Goal: Transaction & Acquisition: Obtain resource

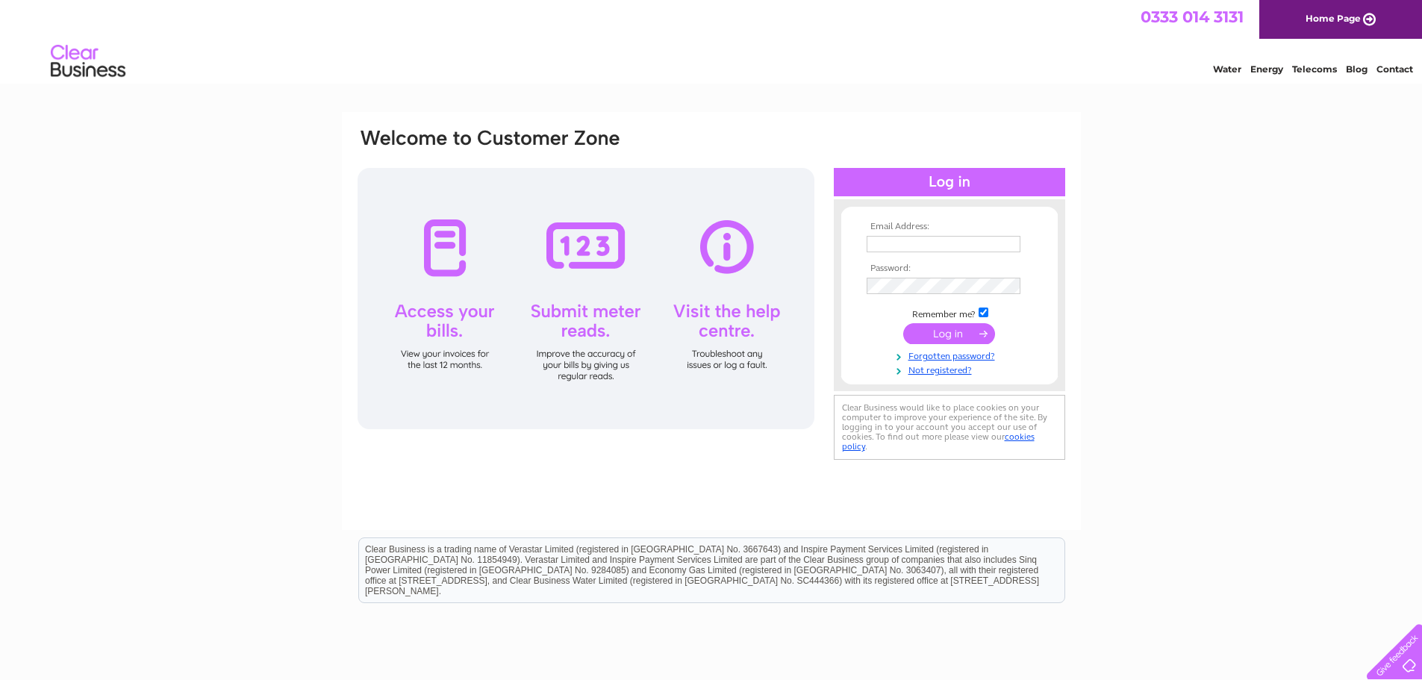
click at [945, 242] on input "text" at bounding box center [944, 244] width 154 height 16
type input "info@stonehaven-eng.com"
click at [903, 325] on input "submit" at bounding box center [949, 335] width 92 height 21
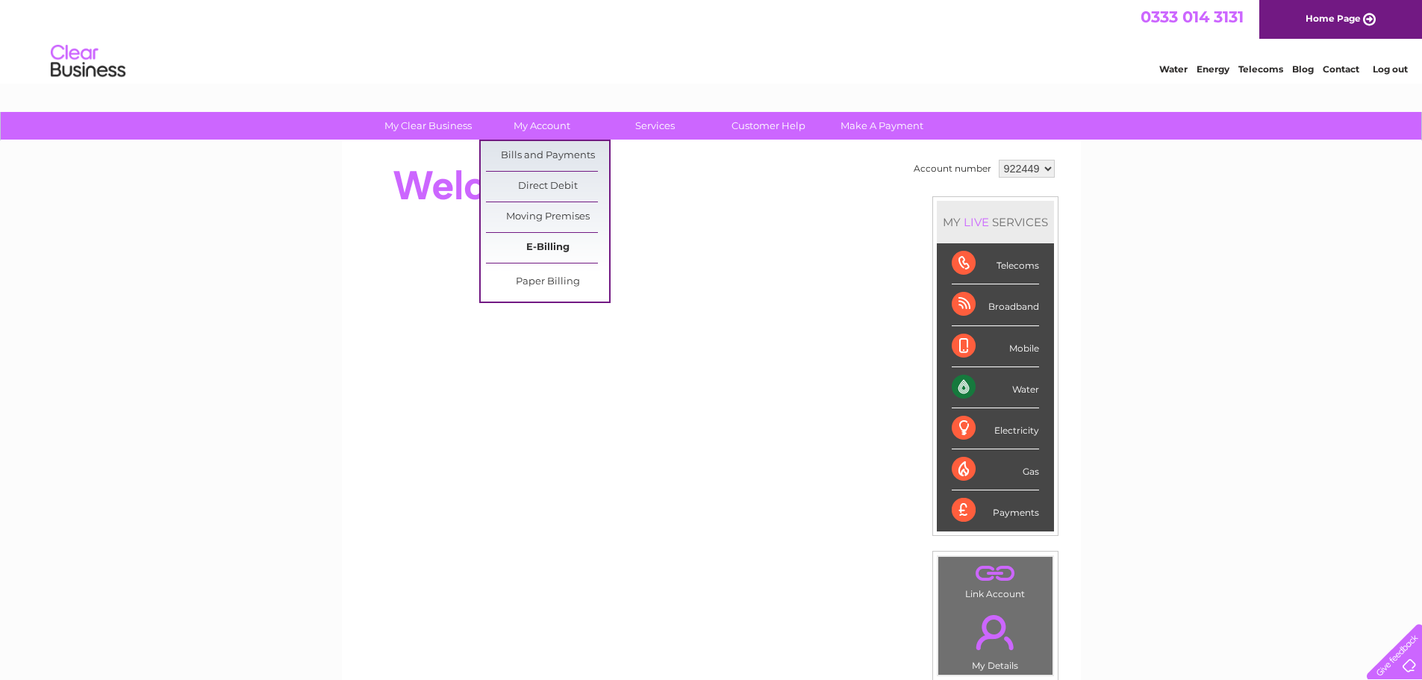
click at [550, 248] on link "E-Billing" at bounding box center [547, 248] width 123 height 30
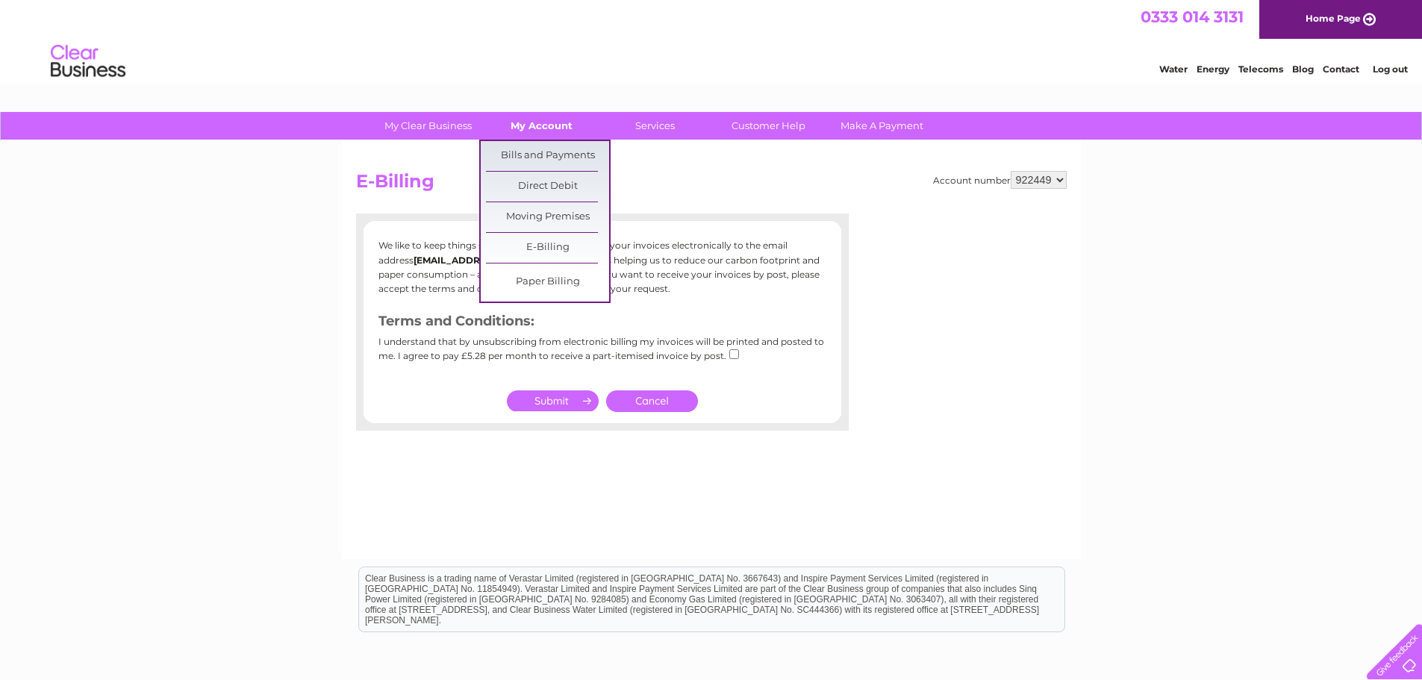
click at [558, 125] on link "My Account" at bounding box center [541, 126] width 123 height 28
click at [561, 159] on link "Bills and Payments" at bounding box center [547, 156] width 123 height 30
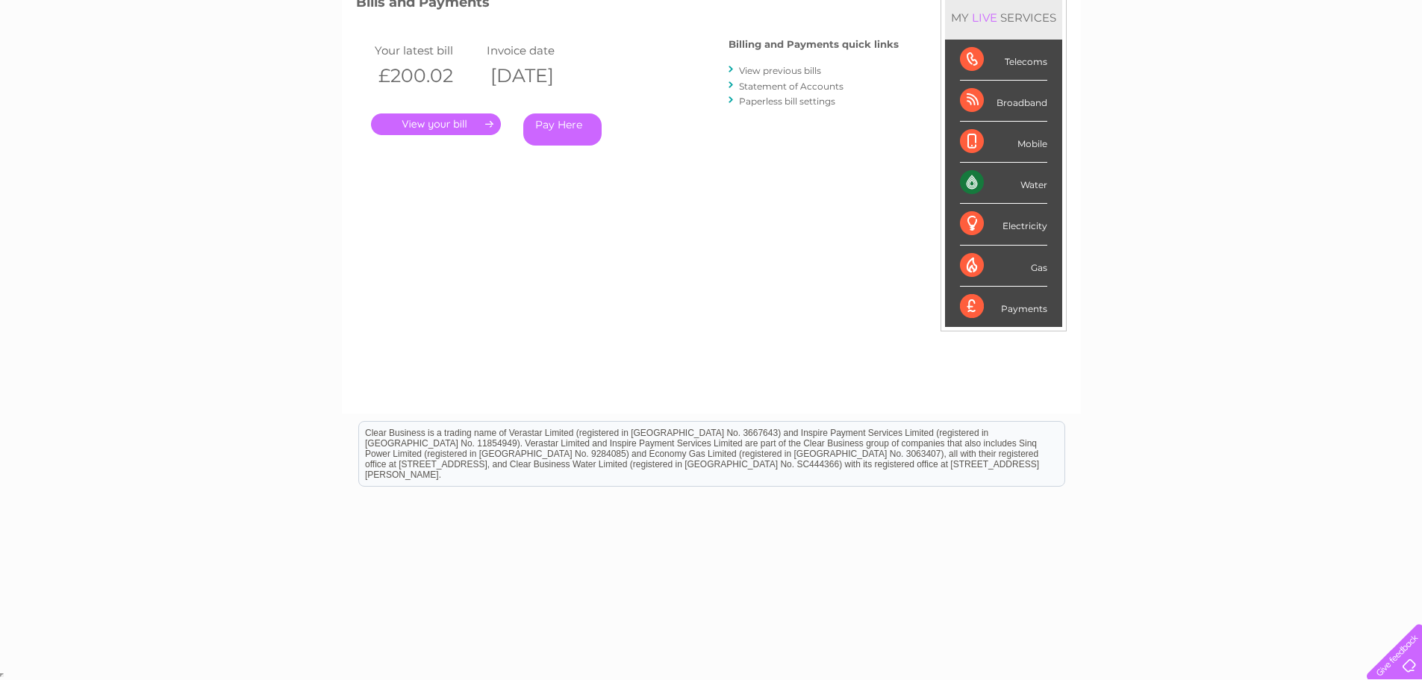
click at [442, 113] on link "." at bounding box center [436, 124] width 130 height 22
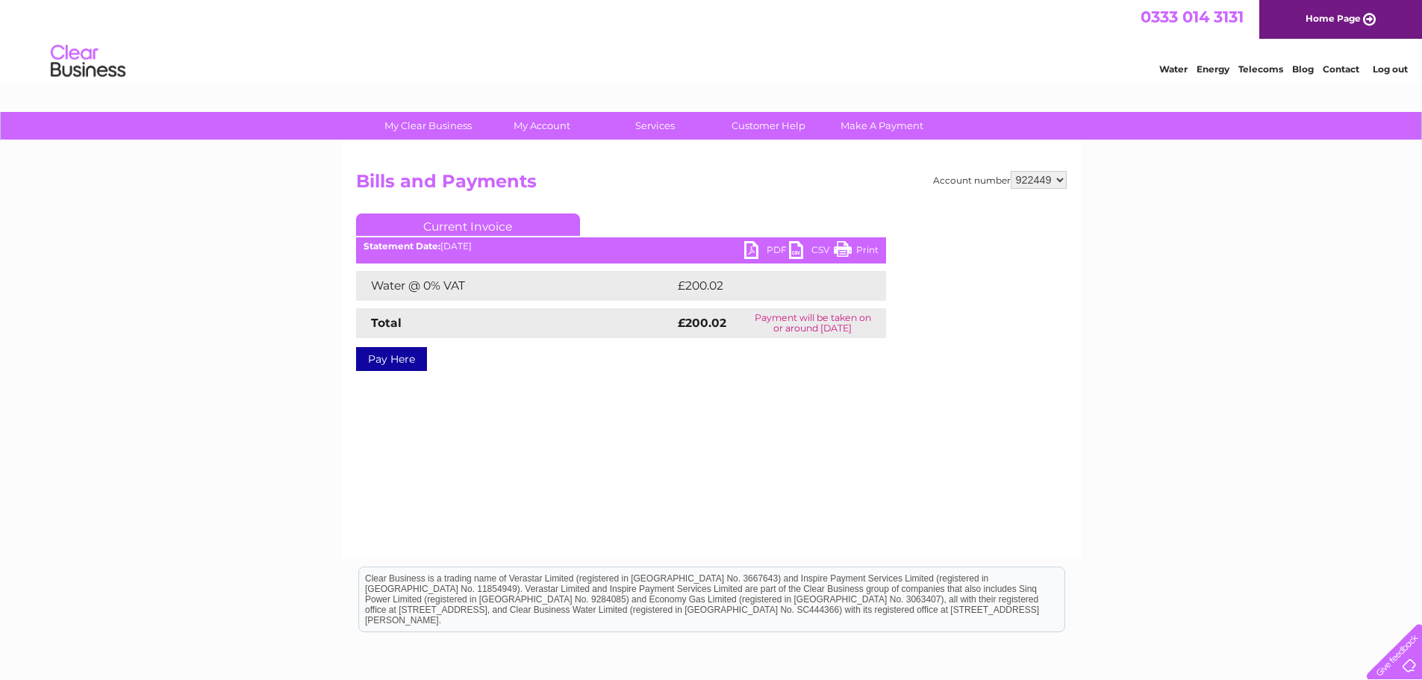
click at [752, 250] on link "PDF" at bounding box center [766, 252] width 45 height 22
